Goal: Task Accomplishment & Management: Manage account settings

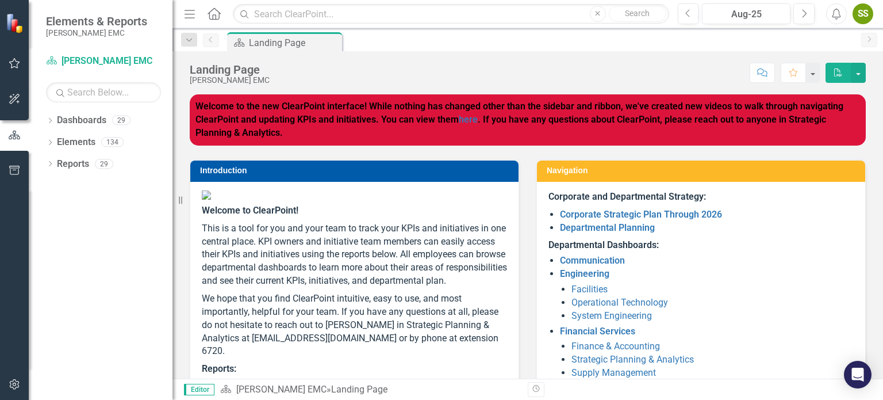
scroll to position [191, 0]
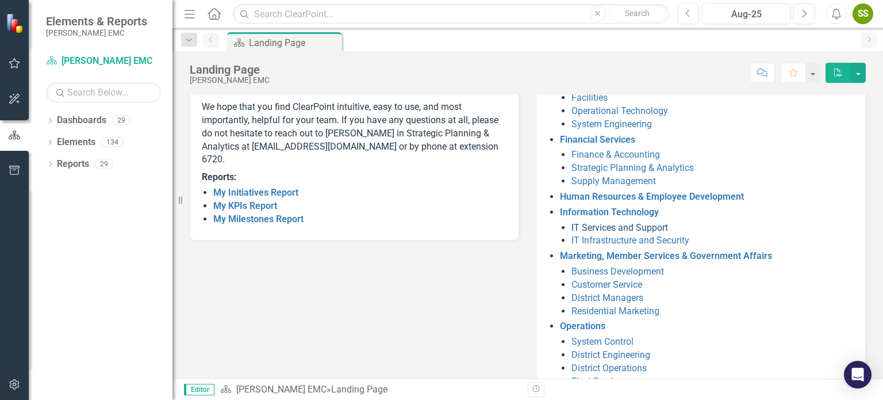
click at [649, 226] on link "IT Services and Support" at bounding box center [620, 227] width 97 height 11
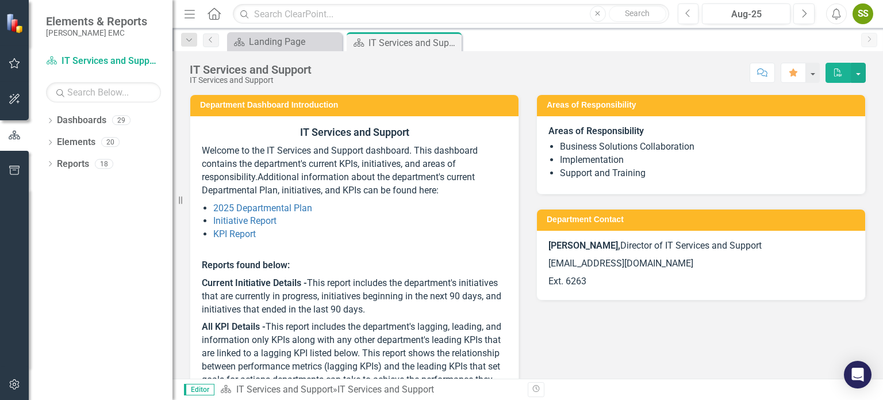
click at [220, 240] on li "KPI Report" at bounding box center [360, 234] width 294 height 13
click at [221, 234] on link "KPI Report" at bounding box center [234, 233] width 43 height 11
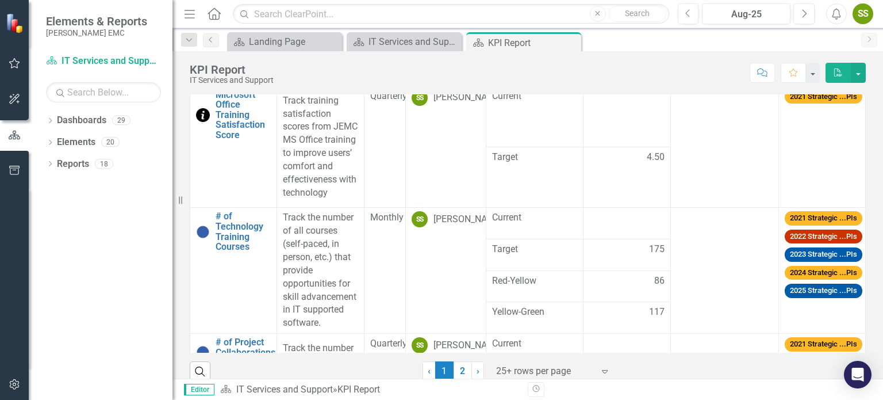
scroll to position [272, 0]
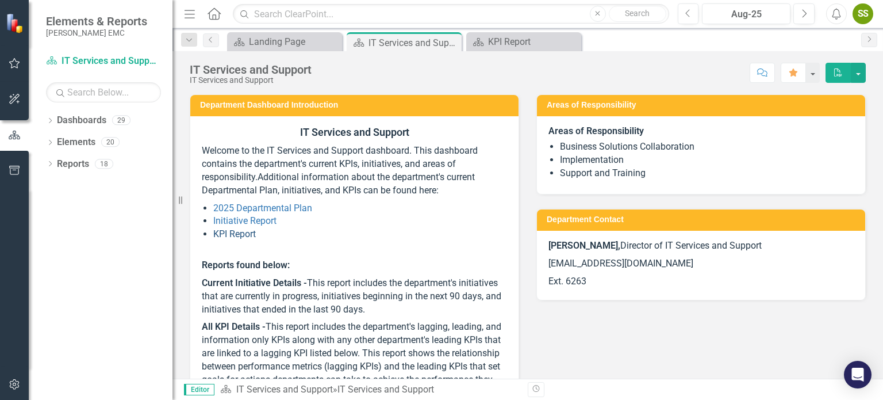
click at [251, 236] on link "KPI Report" at bounding box center [234, 233] width 43 height 11
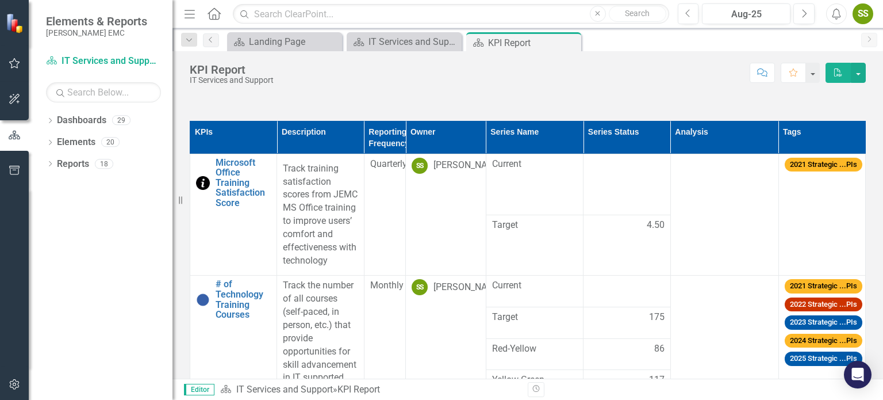
scroll to position [272, 0]
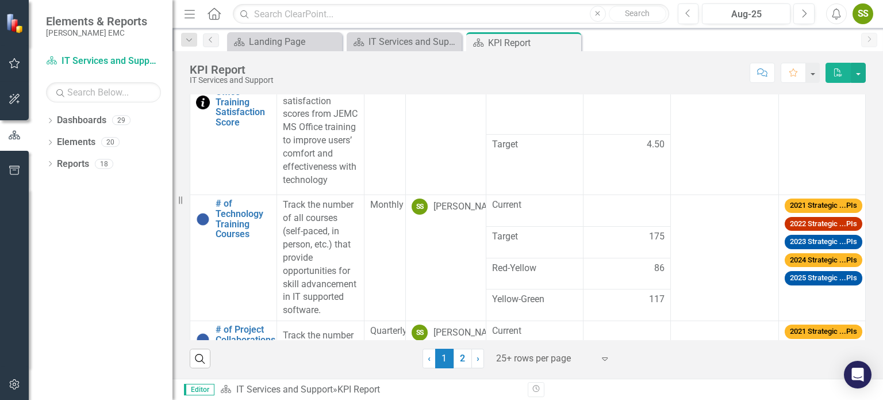
click at [120, 282] on div "Dropdown Dashboards 29 Dropdown [PERSON_NAME] EMC Communication Dropdown Engine…" at bounding box center [101, 255] width 144 height 289
click at [628, 212] on div at bounding box center [626, 205] width 75 height 14
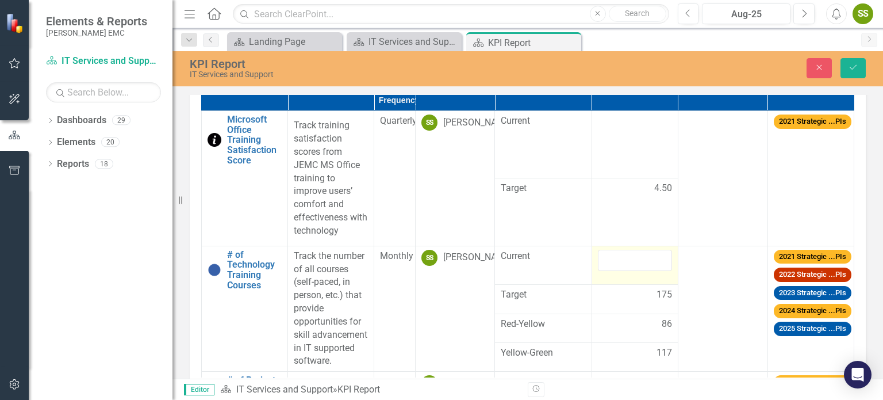
click at [628, 218] on td "4.50" at bounding box center [635, 211] width 86 height 67
click at [635, 254] on input "number" at bounding box center [635, 260] width 74 height 21
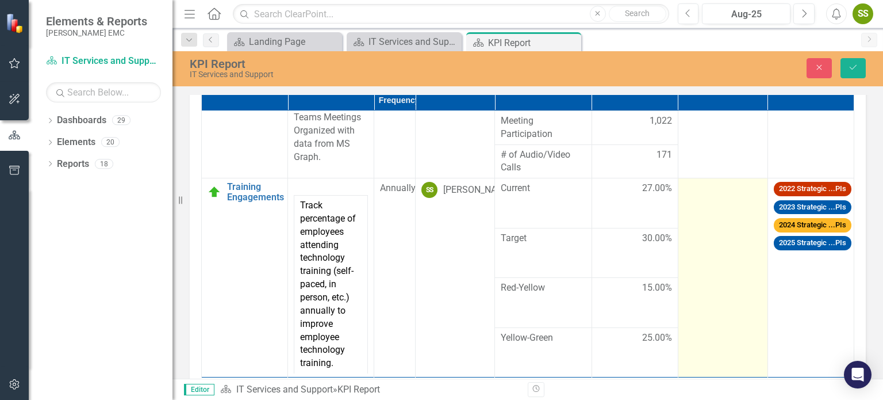
scroll to position [321, 0]
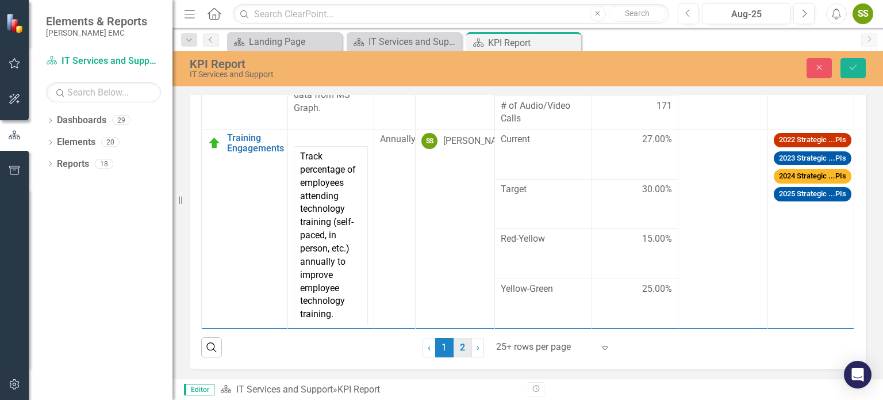
type input "15"
click at [458, 344] on link "2" at bounding box center [463, 348] width 18 height 20
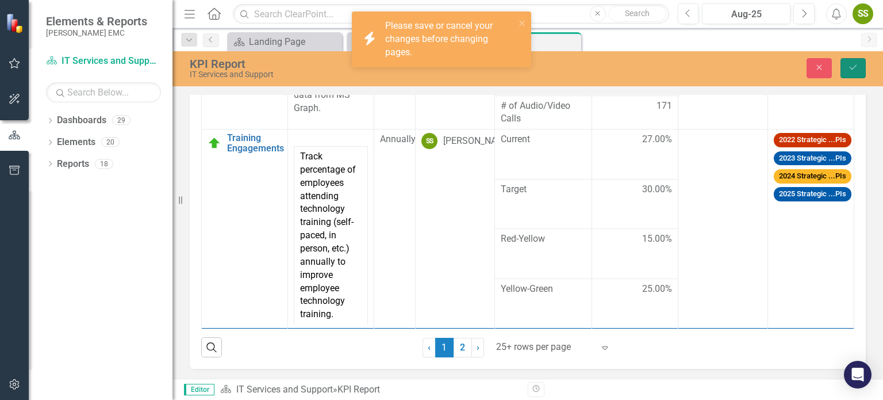
click at [855, 77] on button "Save" at bounding box center [853, 68] width 25 height 20
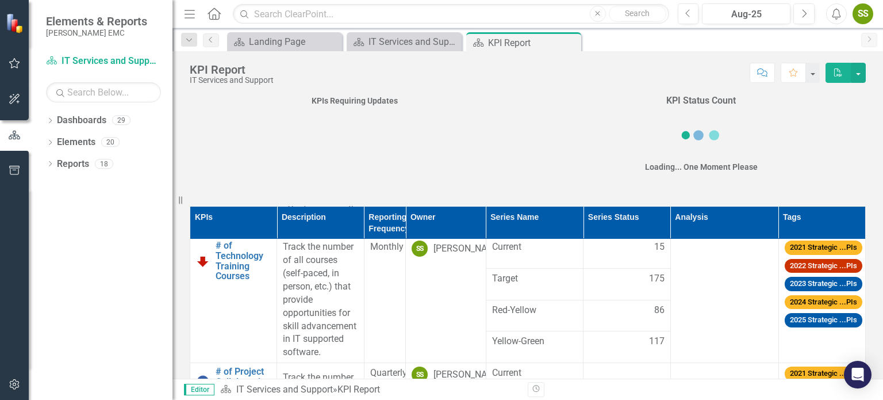
scroll to position [191, 0]
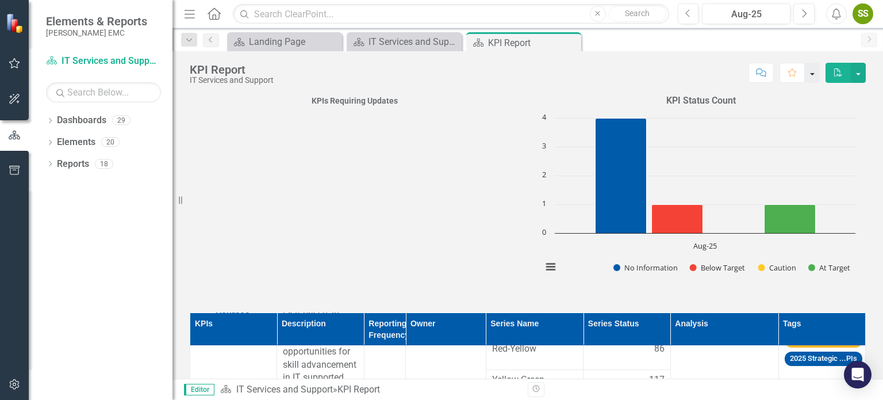
click at [813, 70] on button "button" at bounding box center [812, 73] width 15 height 20
click at [812, 69] on button "button" at bounding box center [812, 73] width 15 height 20
click at [859, 78] on button "button" at bounding box center [858, 73] width 15 height 20
click at [50, 140] on icon "Dropdown" at bounding box center [50, 143] width 8 height 6
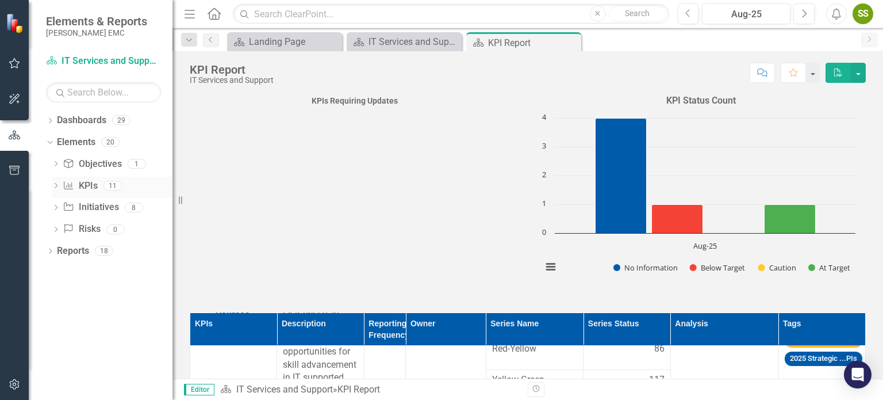
click at [56, 187] on icon "Dropdown" at bounding box center [56, 186] width 8 height 6
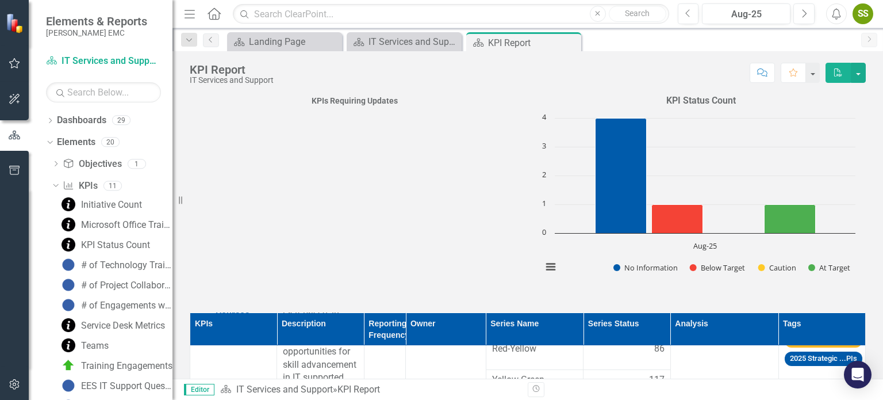
drag, startPoint x: 173, startPoint y: 201, endPoint x: 172, endPoint y: 216, distance: 14.4
click at [172, 216] on div "Resize" at bounding box center [176, 200] width 9 height 400
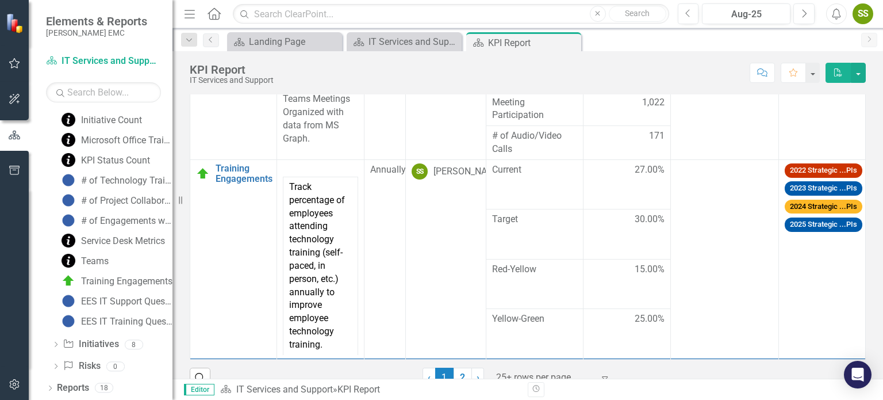
scroll to position [272, 0]
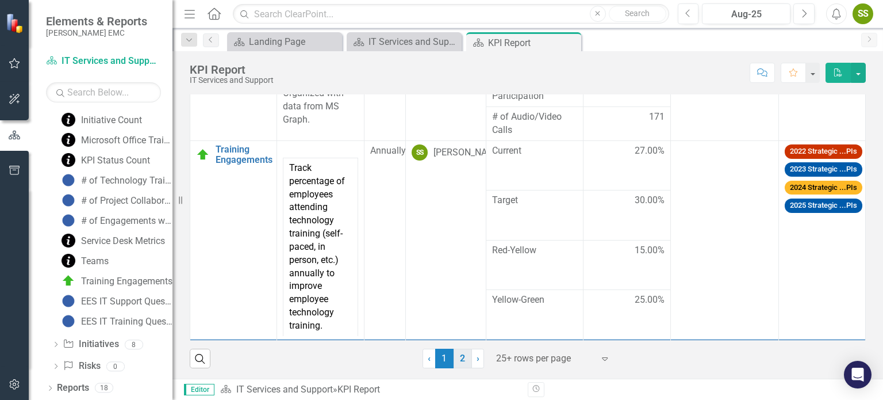
click at [459, 354] on link "2" at bounding box center [463, 358] width 18 height 20
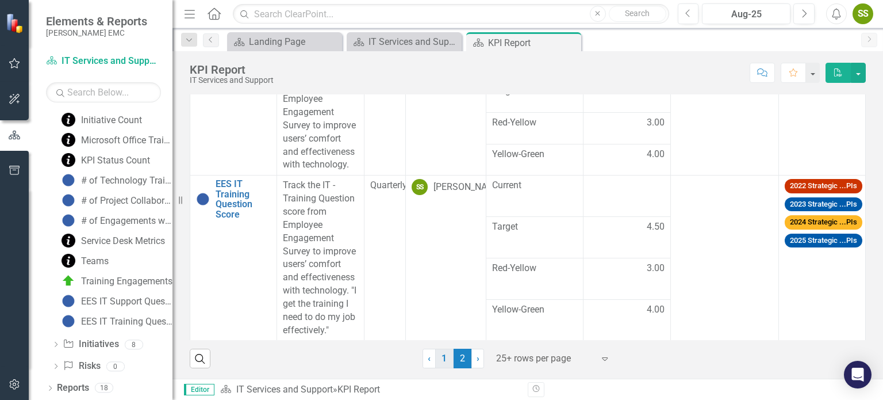
click at [446, 352] on link "1" at bounding box center [444, 358] width 18 height 20
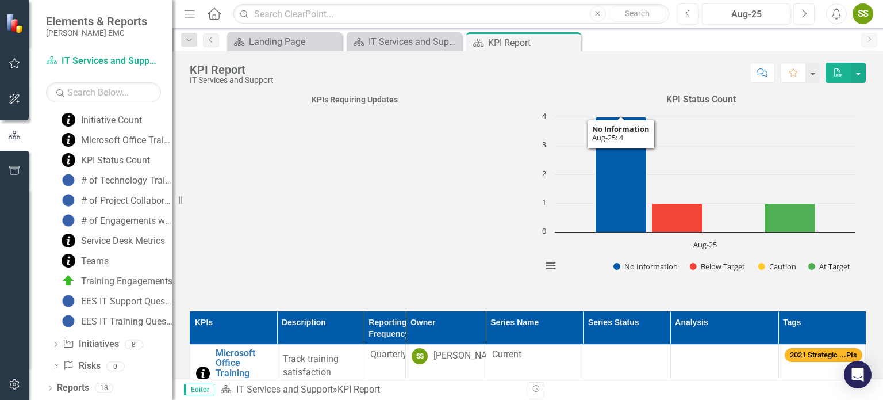
scroll to position [0, 0]
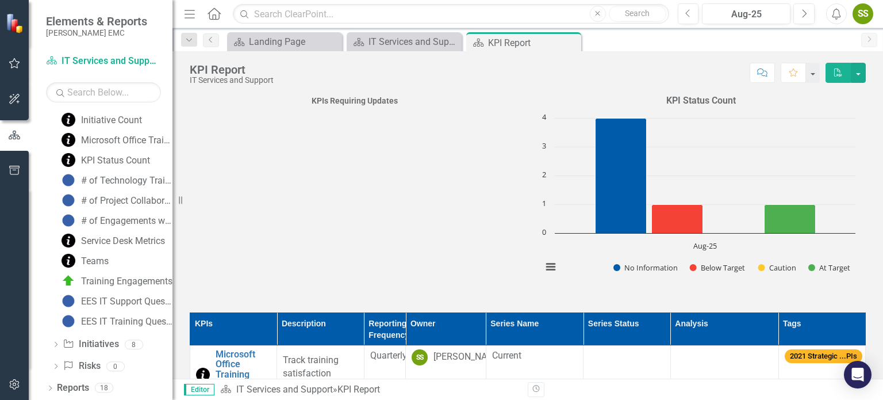
click at [546, 52] on div "KPI Report IT Services and Support Score: N/A Aug-25 Completed Comment Favorite…" at bounding box center [527, 68] width 711 height 34
click at [271, 44] on div "Landing Page" at bounding box center [287, 41] width 76 height 14
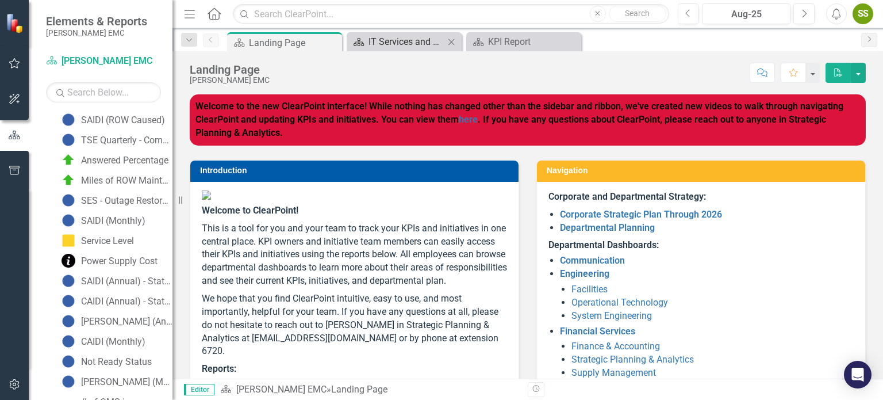
drag, startPoint x: 401, startPoint y: 26, endPoint x: 402, endPoint y: 40, distance: 14.4
click at [402, 27] on div "Menu Home Search Close Search Previous Aug-25 Next Alerts SS User Edit Profile …" at bounding box center [527, 14] width 711 height 28
click at [404, 43] on div "IT Services and Support" at bounding box center [407, 41] width 76 height 14
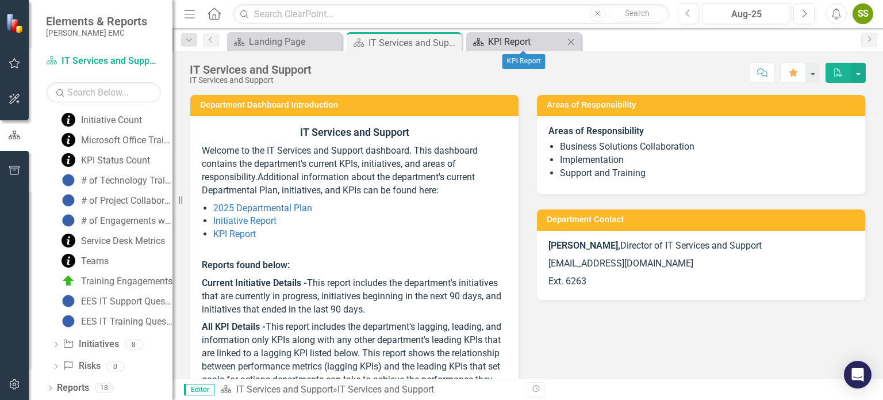
click at [537, 44] on div "KPI Report" at bounding box center [526, 41] width 76 height 14
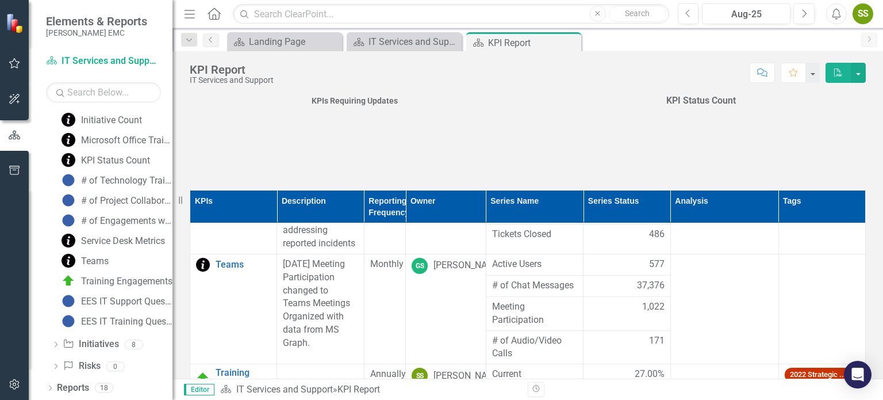
scroll to position [677, 0]
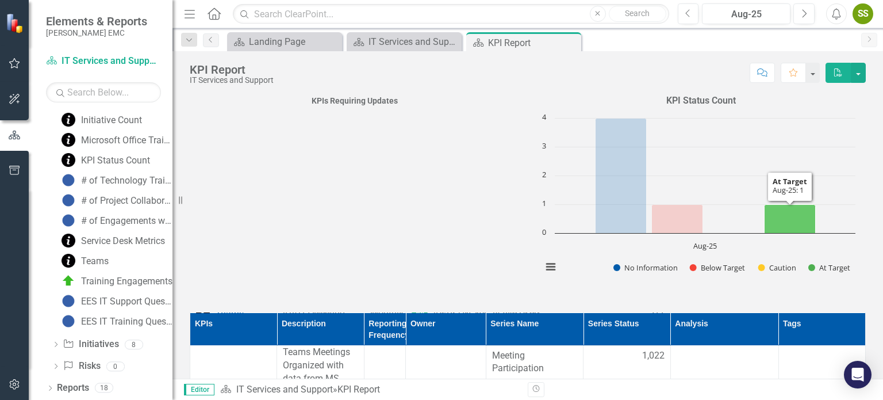
click at [807, 222] on icon "Aug-25, 1. At Target." at bounding box center [790, 218] width 51 height 29
click at [806, 221] on icon "Aug-25, 1. At Target." at bounding box center [790, 218] width 51 height 29
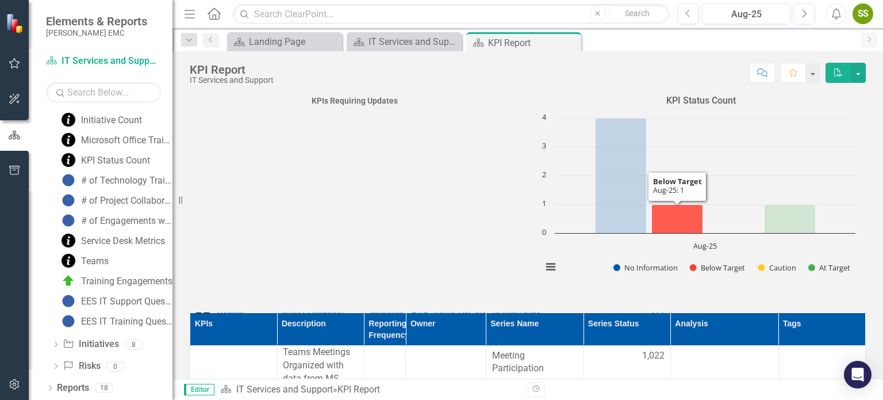
click at [697, 223] on icon "Aug-25, 1. Below Target." at bounding box center [677, 218] width 51 height 29
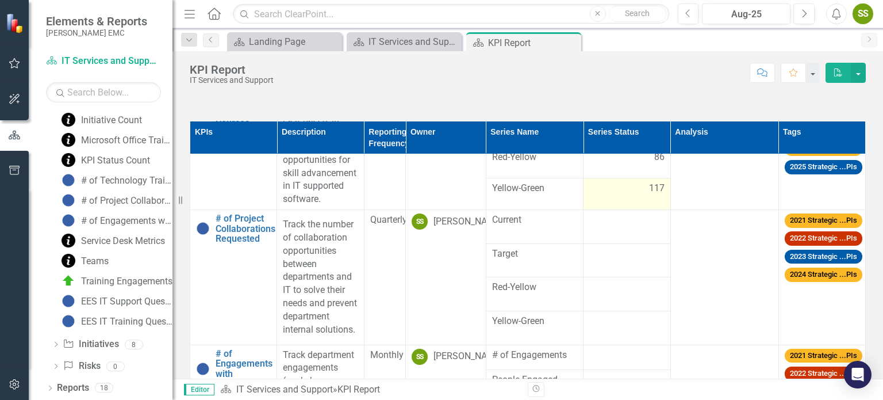
scroll to position [0, 0]
